Goal: Task Accomplishment & Management: Use online tool/utility

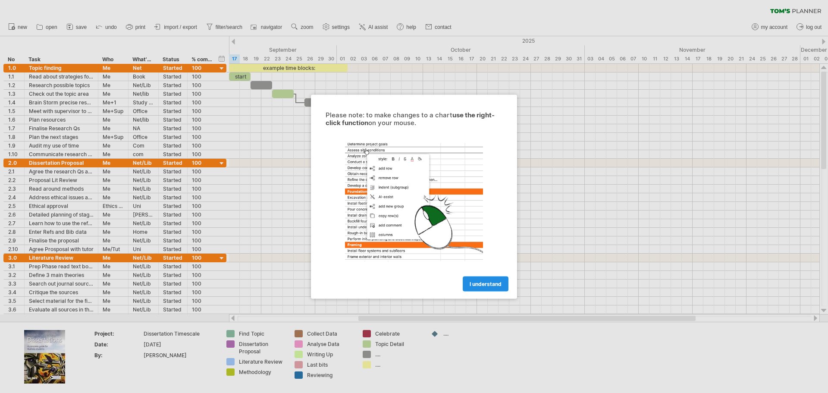
click at [485, 281] on span "I understand" at bounding box center [486, 283] width 32 height 6
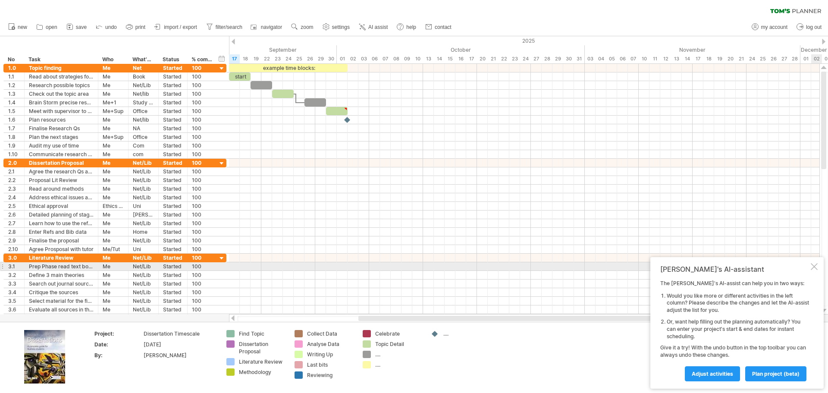
click at [815, 270] on div "[PERSON_NAME]'s AI-assistant The [PERSON_NAME]'s AI-assist can help you in two …" at bounding box center [736, 322] width 173 height 131
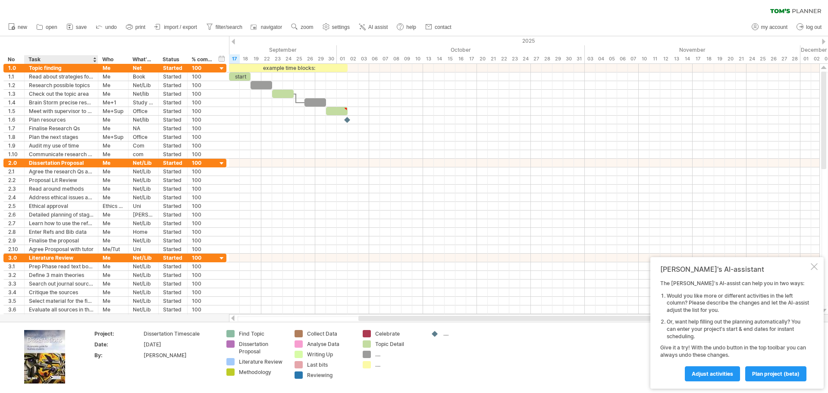
click at [97, 62] on div "**** Task" at bounding box center [61, 59] width 74 height 9
click at [98, 56] on div at bounding box center [99, 59] width 3 height 9
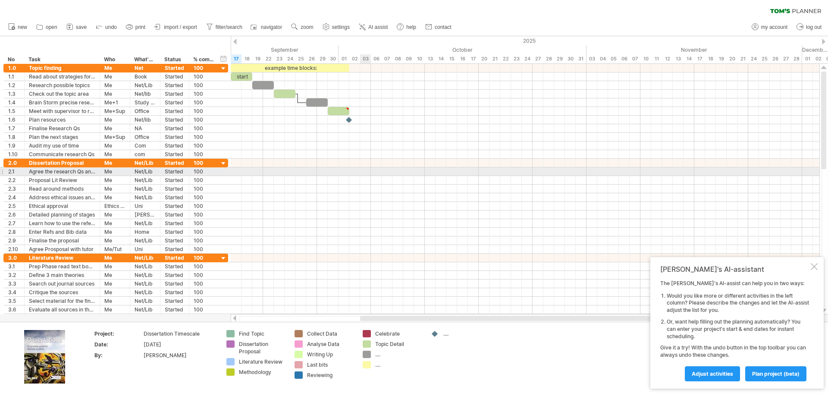
click at [364, 174] on div at bounding box center [525, 171] width 588 height 9
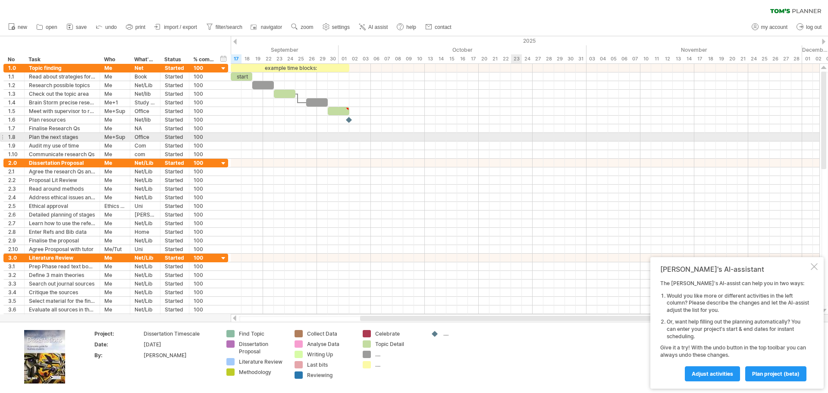
click at [511, 135] on div at bounding box center [525, 137] width 588 height 9
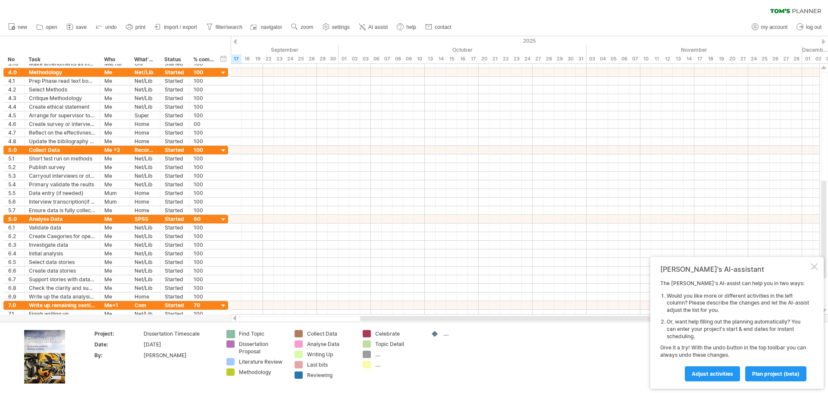
click at [232, 332] on div "Trying to reach [DOMAIN_NAME] Connected again... 0% clear filter new *" at bounding box center [414, 196] width 828 height 393
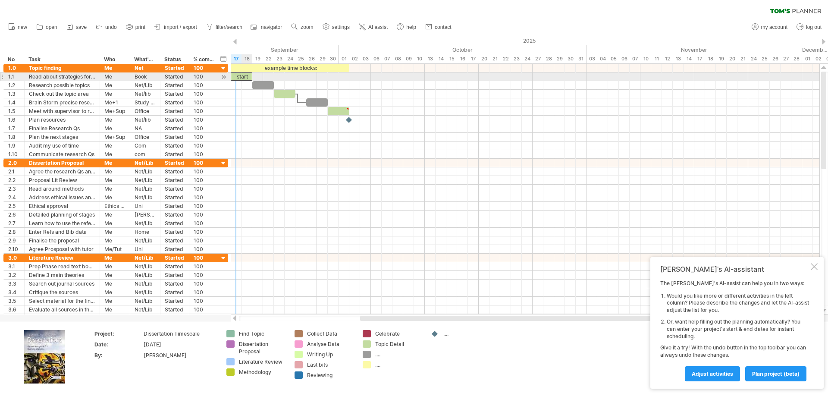
click at [240, 79] on div "start" at bounding box center [242, 76] width 22 height 8
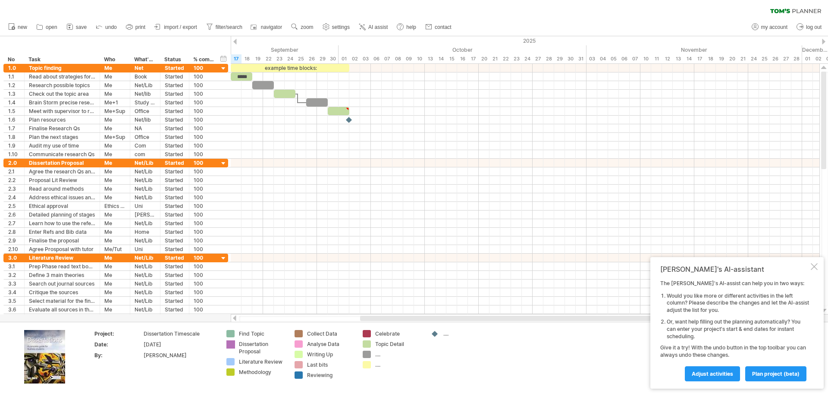
click at [232, 343] on div "Trying to reach [DOMAIN_NAME] Connected again... 0% clear filter new *" at bounding box center [414, 196] width 828 height 393
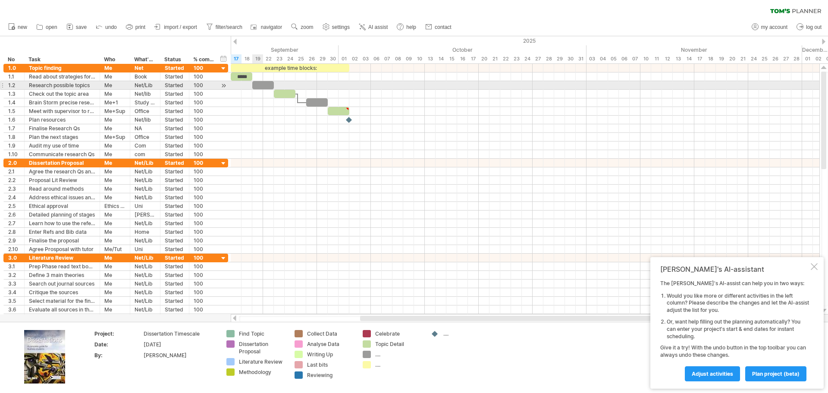
click at [260, 88] on div at bounding box center [263, 85] width 22 height 8
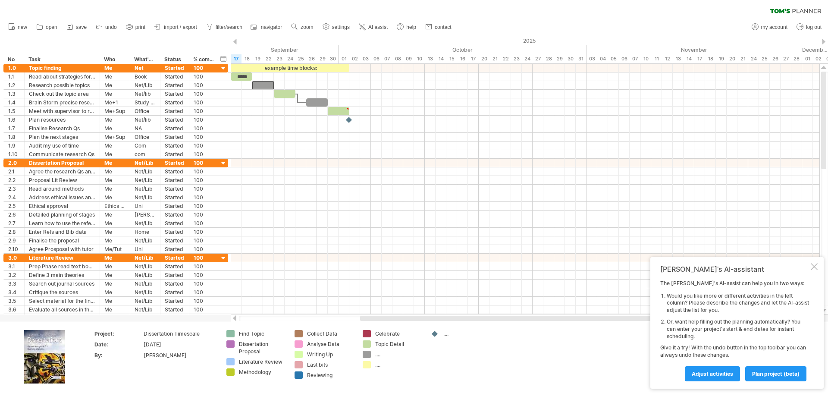
click at [232, 345] on div "Trying to reach [DOMAIN_NAME] Connected again... 0% clear filter new *" at bounding box center [414, 196] width 828 height 393
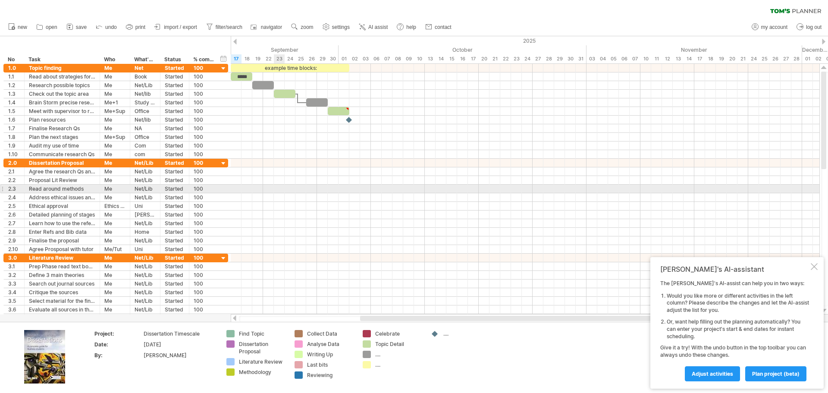
click at [281, 192] on div at bounding box center [525, 189] width 588 height 9
